Goal: Check status: Check status

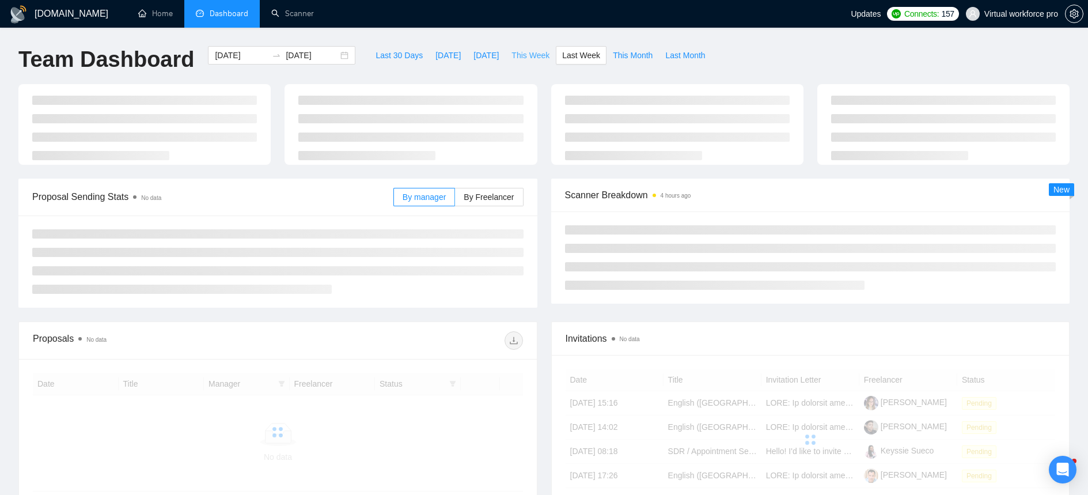
click at [538, 60] on span "This Week" at bounding box center [530, 55] width 38 height 13
type input "[DATE]"
click at [644, 58] on span "This Month" at bounding box center [633, 55] width 40 height 13
type input "[DATE]"
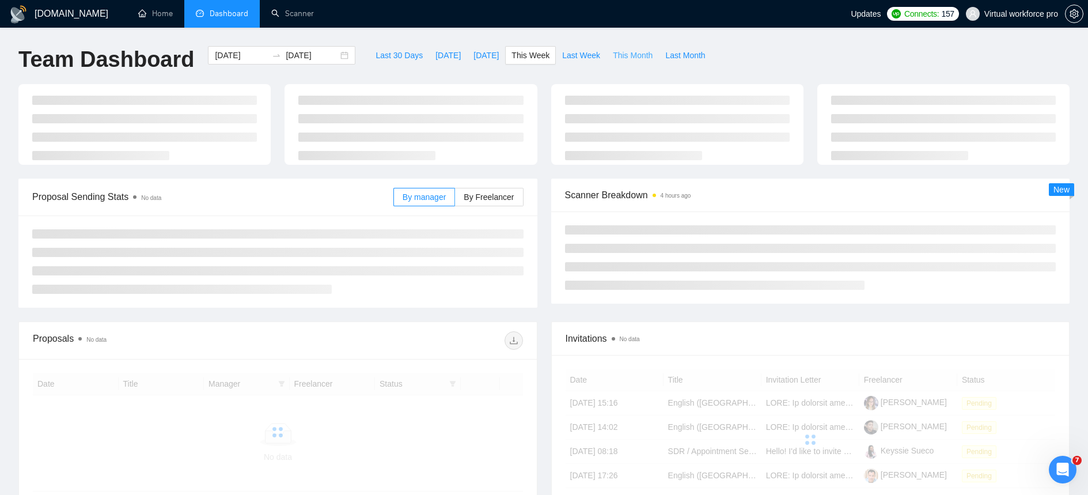
type input "[DATE]"
